Goal: Information Seeking & Learning: Compare options

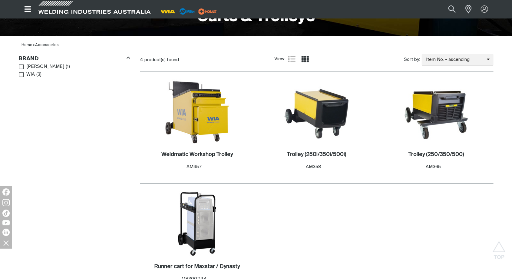
scroll to position [156, 0]
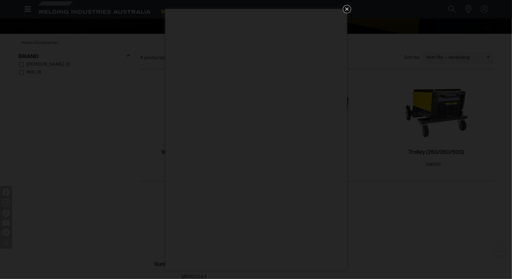
click at [475, 171] on div "Get 5 WIA Welding Guides Free!" at bounding box center [256, 139] width 512 height 279
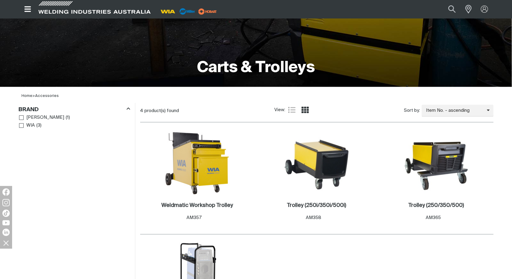
scroll to position [102, 0]
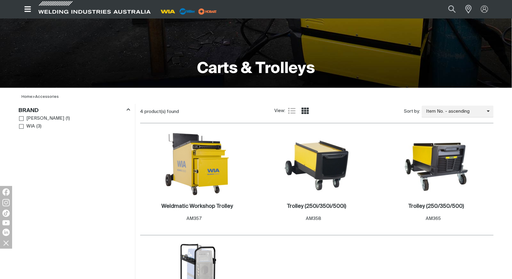
click at [194, 170] on img at bounding box center [197, 163] width 65 height 65
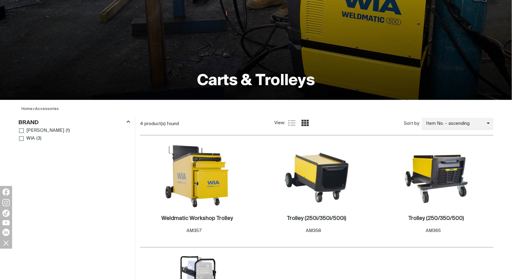
scroll to position [102, 0]
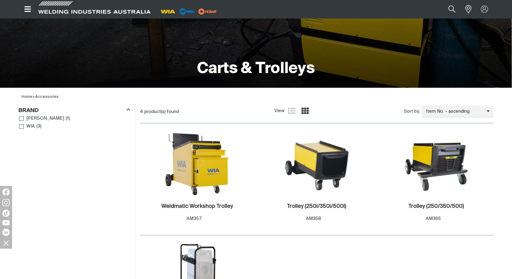
click at [456, 178] on img at bounding box center [436, 163] width 65 height 65
